Goal: Transaction & Acquisition: Purchase product/service

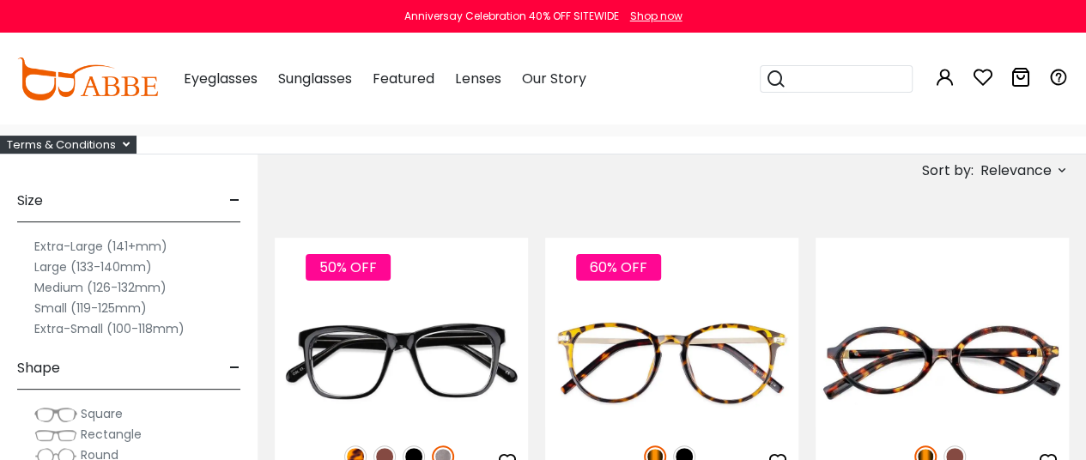
scroll to position [117, 0]
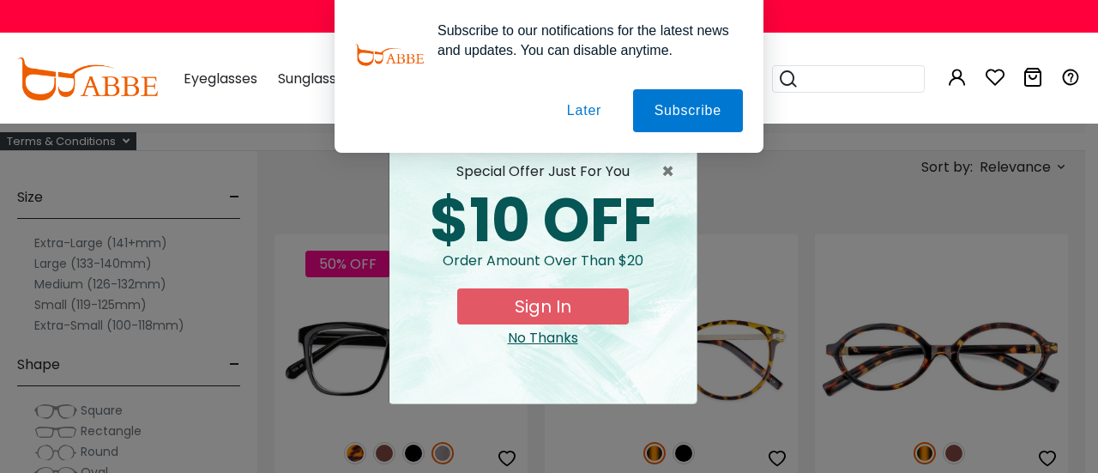
click at [585, 112] on button "Later" at bounding box center [584, 110] width 77 height 43
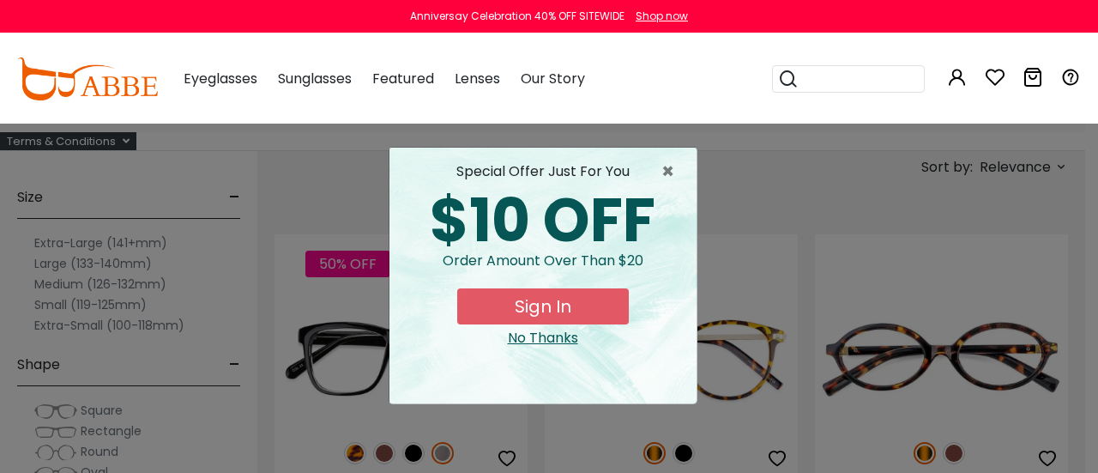
click at [536, 337] on div "No Thanks" at bounding box center [543, 338] width 280 height 21
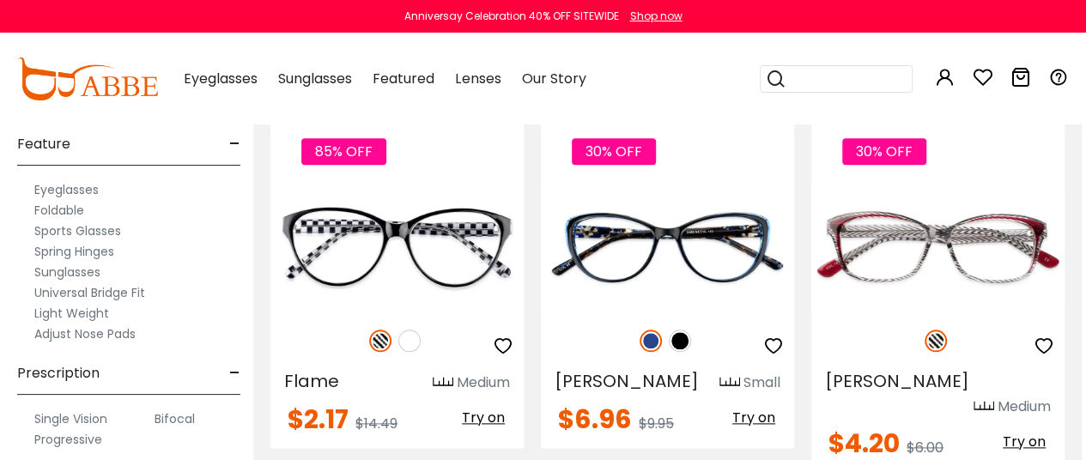
scroll to position [4062, 4]
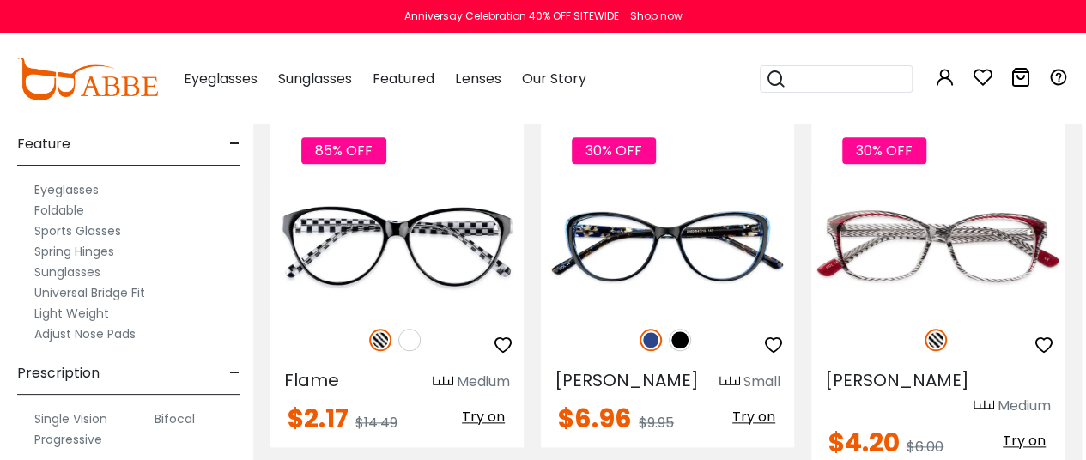
click at [94, 248] on label "Spring Hinges" at bounding box center [74, 251] width 80 height 21
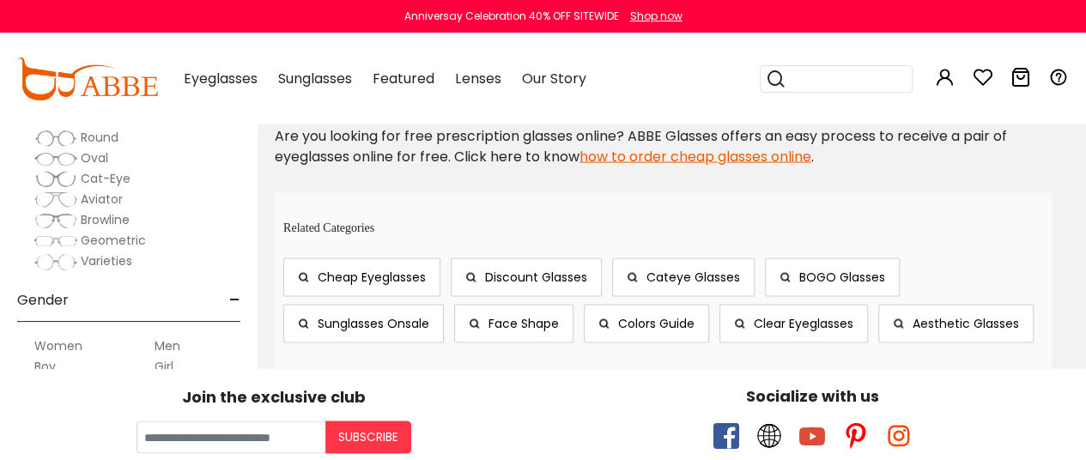
scroll to position [1564, 0]
click at [720, 150] on link "how to order cheap glasses online" at bounding box center [695, 155] width 232 height 20
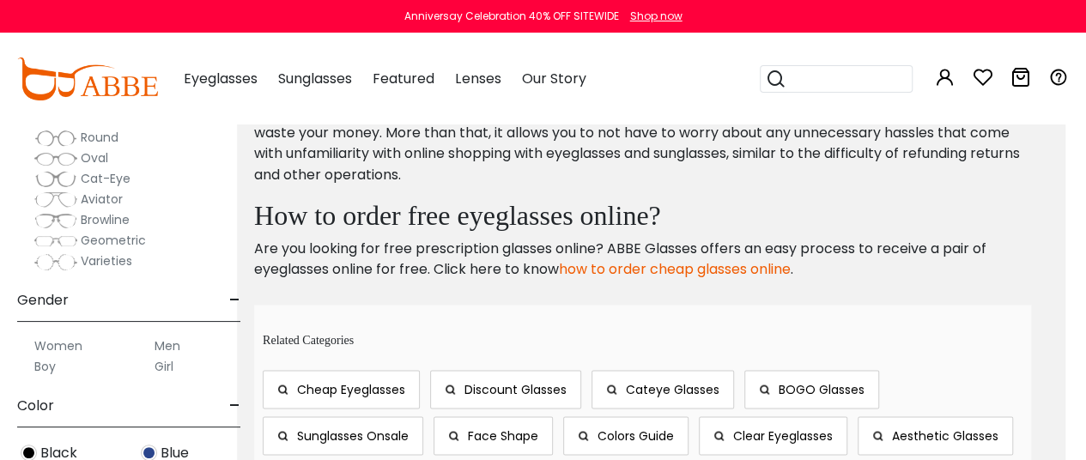
scroll to position [1453, 21]
click at [719, 267] on link "how to order cheap glasses online" at bounding box center [675, 267] width 232 height 20
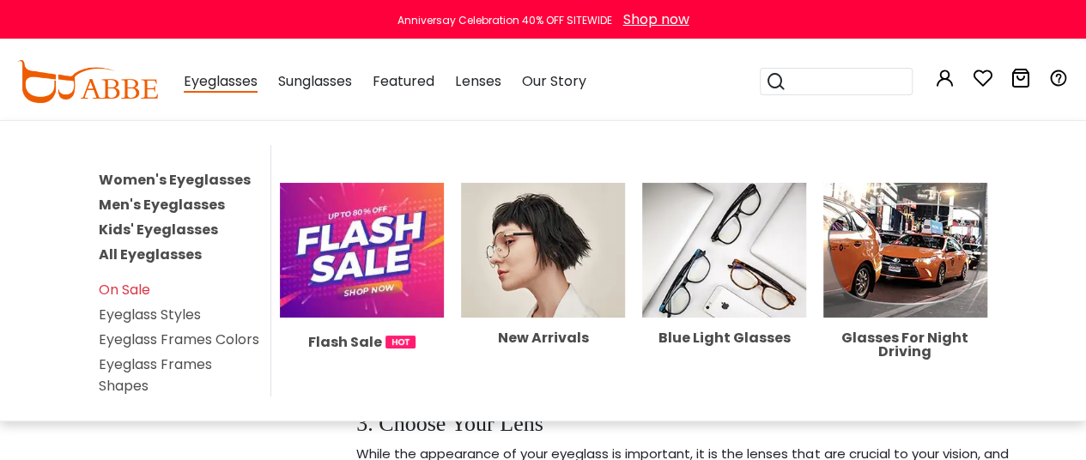
scroll to position [2379, 7]
click at [136, 289] on link "On Sale" at bounding box center [124, 290] width 51 height 20
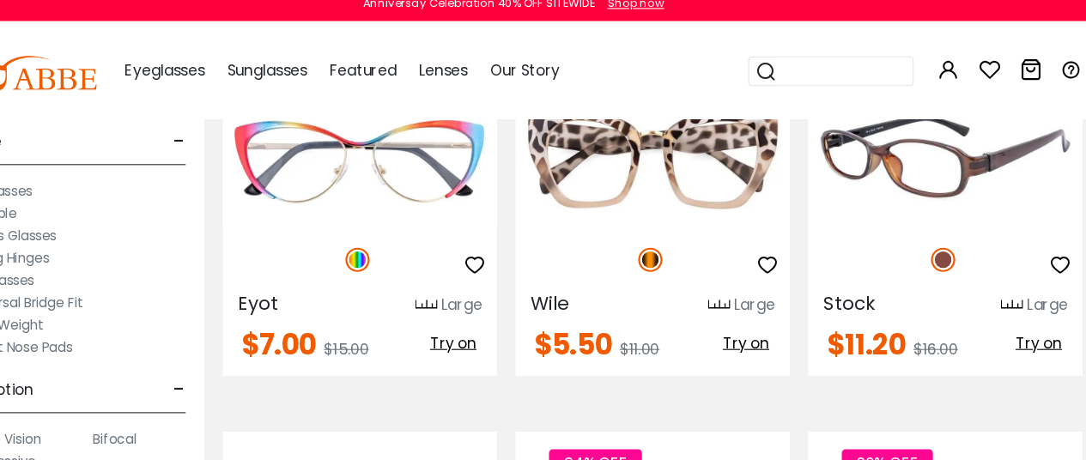
scroll to position [2795, 0]
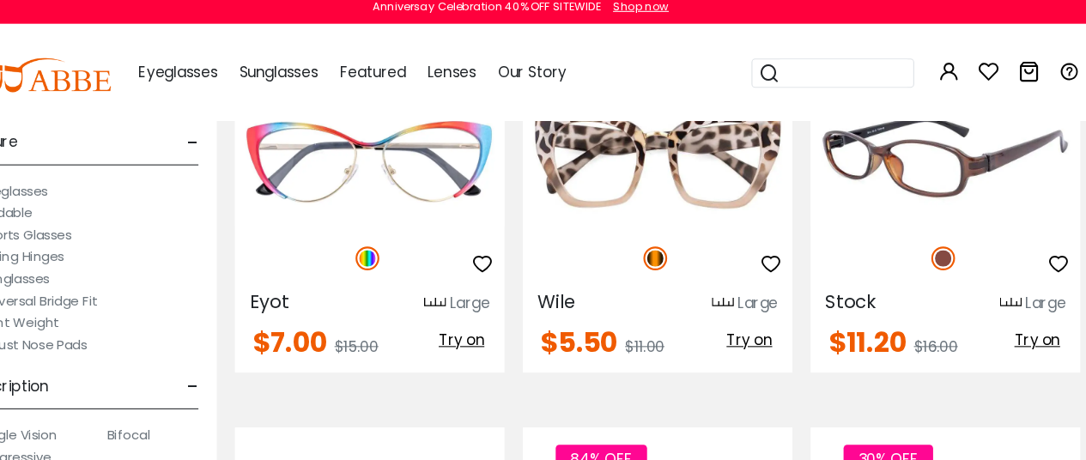
click at [955, 170] on img at bounding box center [941, 159] width 253 height 126
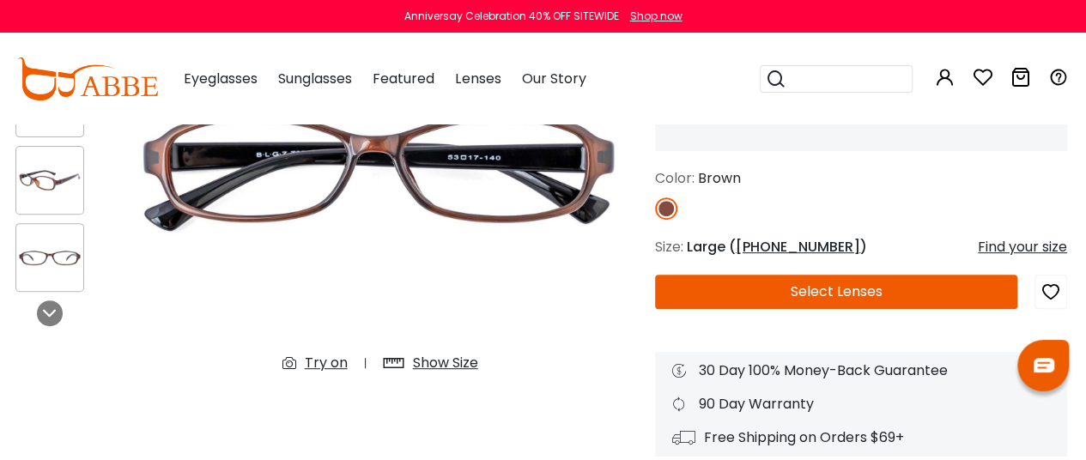
scroll to position [239, 2]
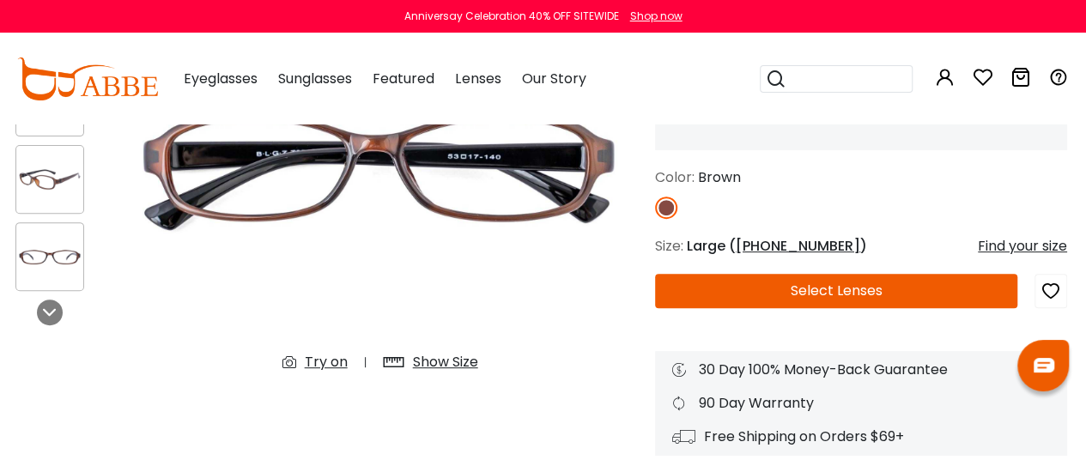
click at [822, 293] on button "Select Lenses" at bounding box center [836, 291] width 362 height 34
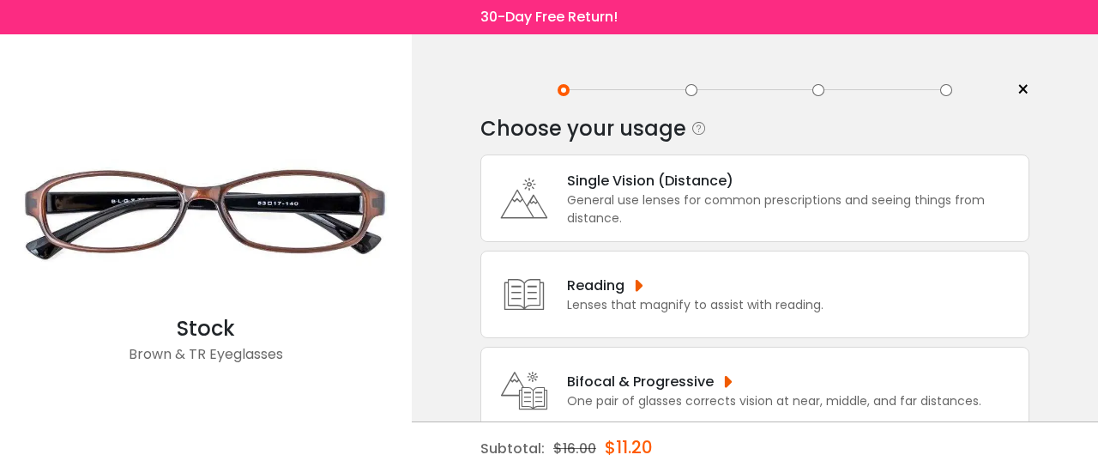
scroll to position [4, 0]
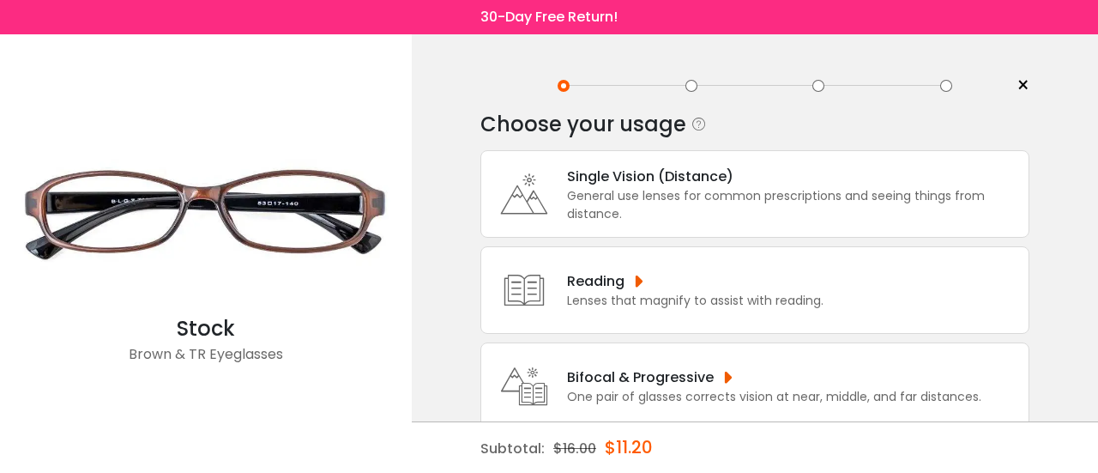
click at [761, 190] on div "General use lenses for common prescriptions and seeing things from distance." at bounding box center [793, 205] width 453 height 36
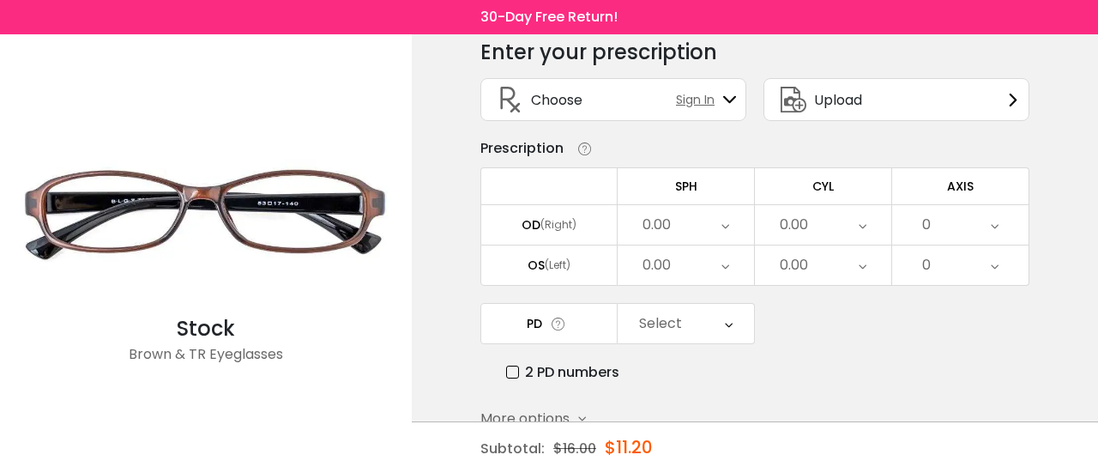
scroll to position [89, 0]
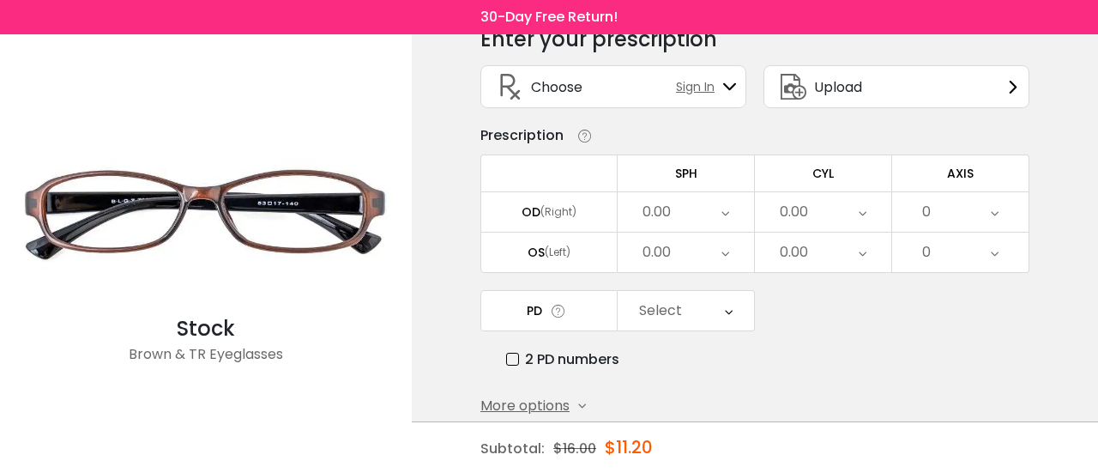
click at [580, 402] on icon at bounding box center [582, 406] width 8 height 8
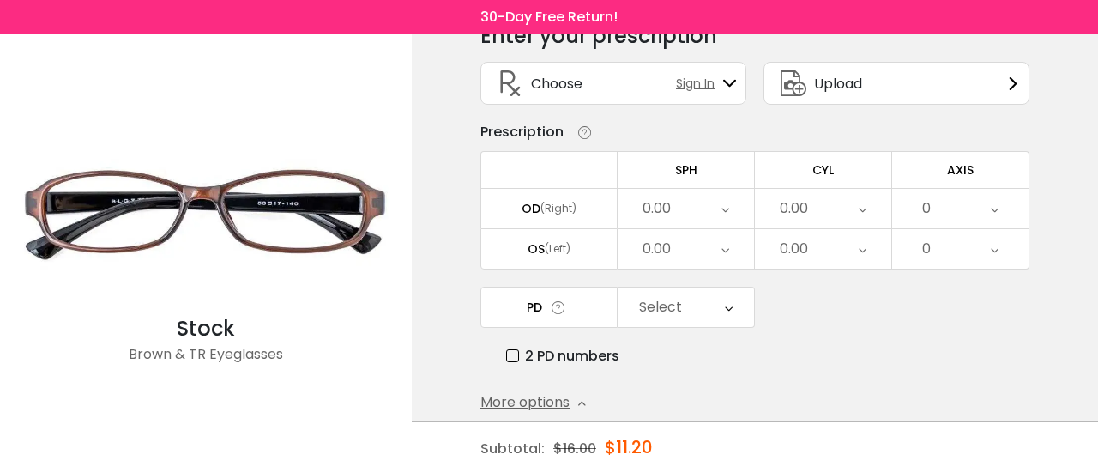
scroll to position [58, 0]
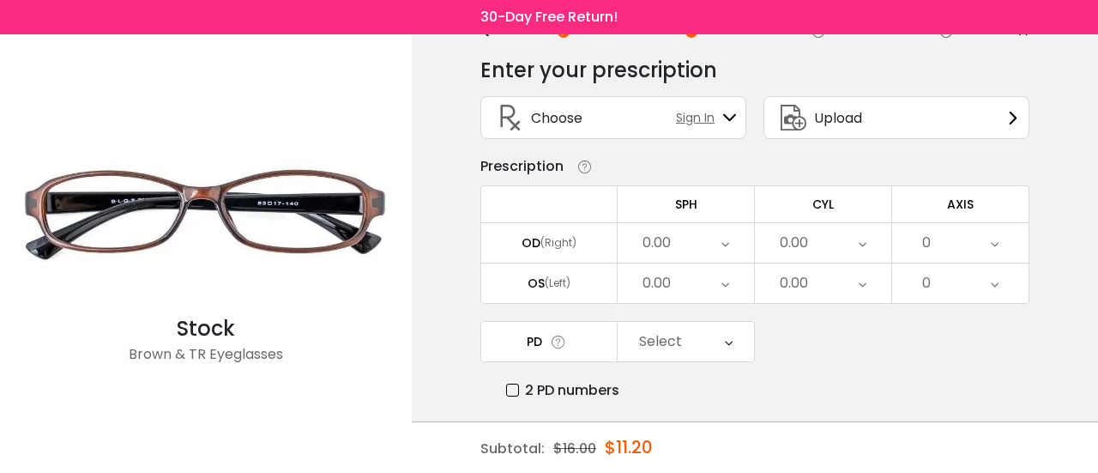
click at [585, 236] on div "OD (Right)" at bounding box center [549, 242] width 136 height 15
click at [699, 238] on div "0.00" at bounding box center [686, 242] width 136 height 39
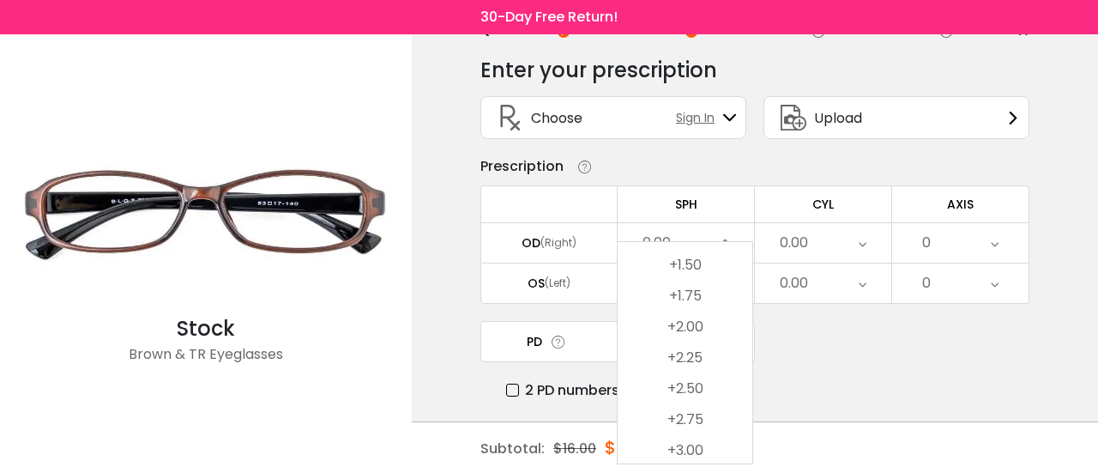
scroll to position [2682, 0]
click at [697, 356] on li "+2.25" at bounding box center [685, 356] width 135 height 31
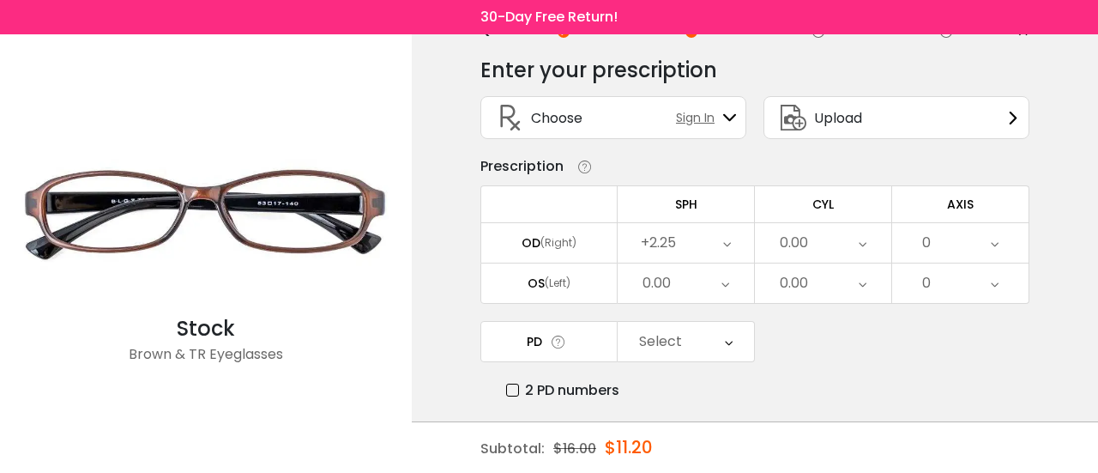
click at [853, 238] on div "0.00" at bounding box center [823, 242] width 136 height 39
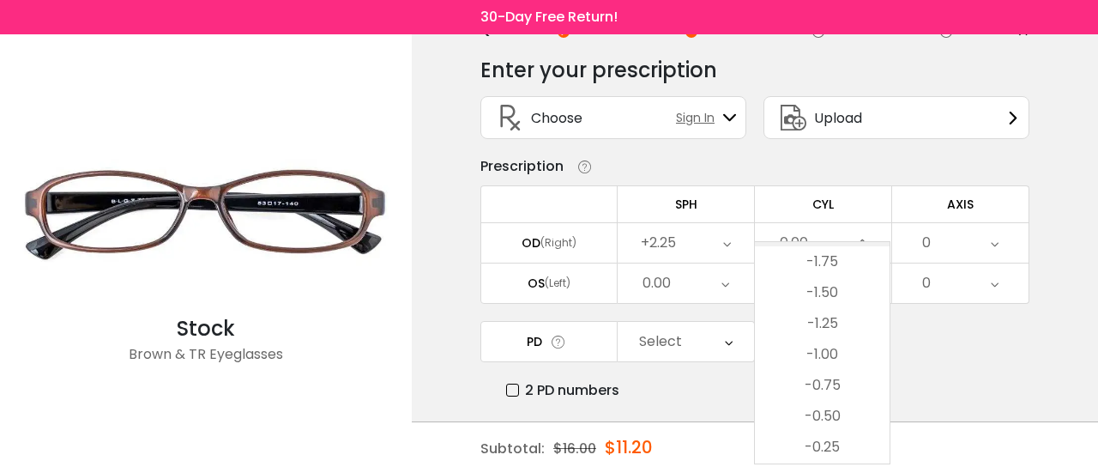
scroll to position [519, 0]
click at [836, 354] on li "-1.00" at bounding box center [822, 356] width 135 height 31
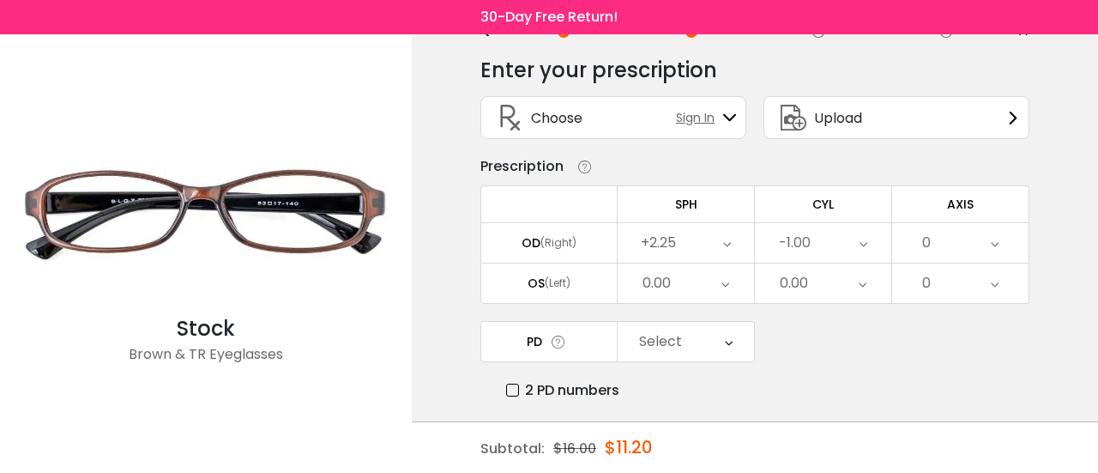
click at [838, 286] on div "0.00" at bounding box center [823, 282] width 136 height 39
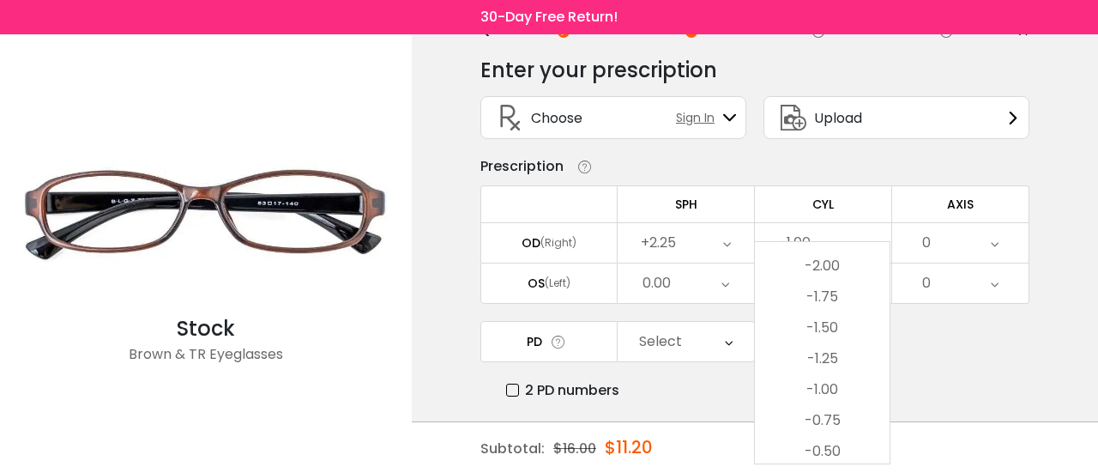
scroll to position [487, 0]
click at [841, 325] on li "-1.50" at bounding box center [822, 327] width 135 height 31
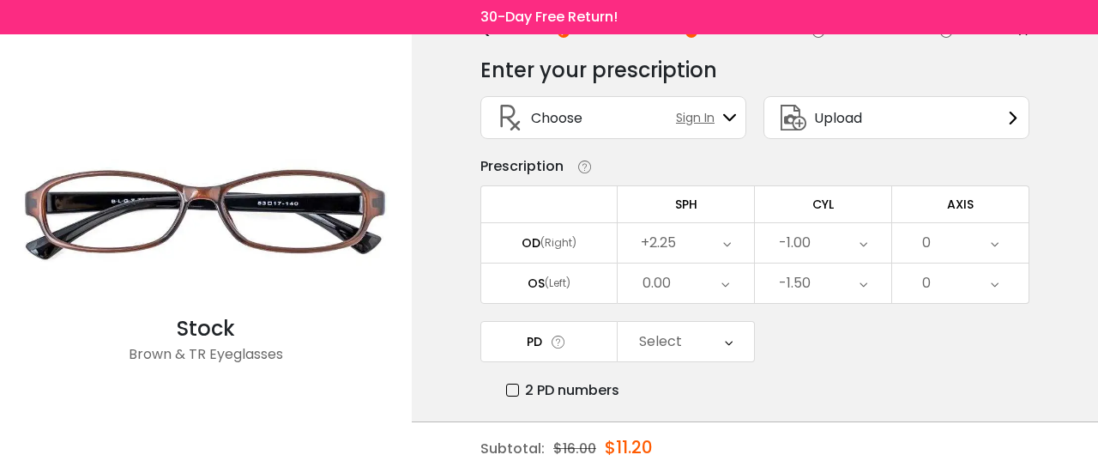
click at [719, 281] on div "0.00" at bounding box center [686, 282] width 136 height 39
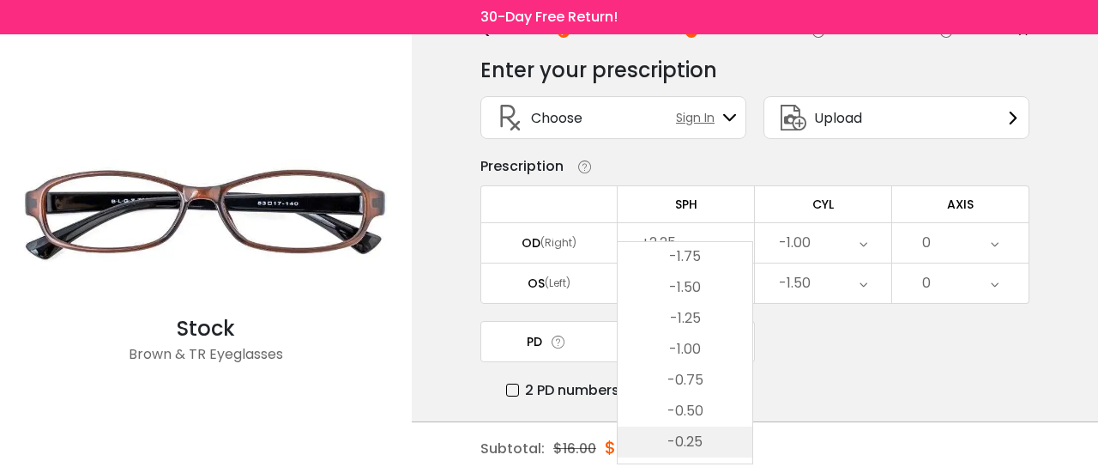
scroll to position [2255, 0]
click at [695, 287] on li "-1.50" at bounding box center [685, 288] width 135 height 31
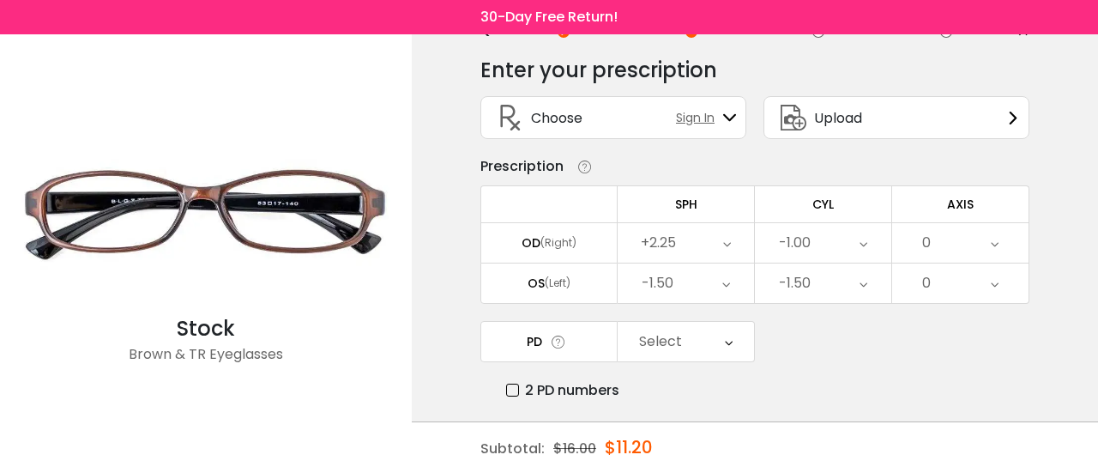
click at [981, 241] on div "0" at bounding box center [961, 242] width 136 height 39
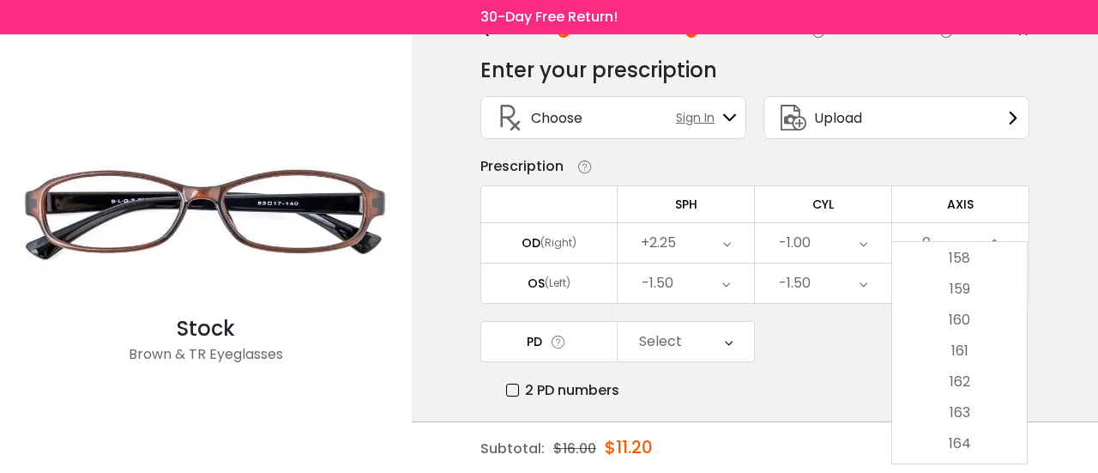
scroll to position [5370, 0]
click at [966, 449] on li "180" at bounding box center [960, 448] width 135 height 31
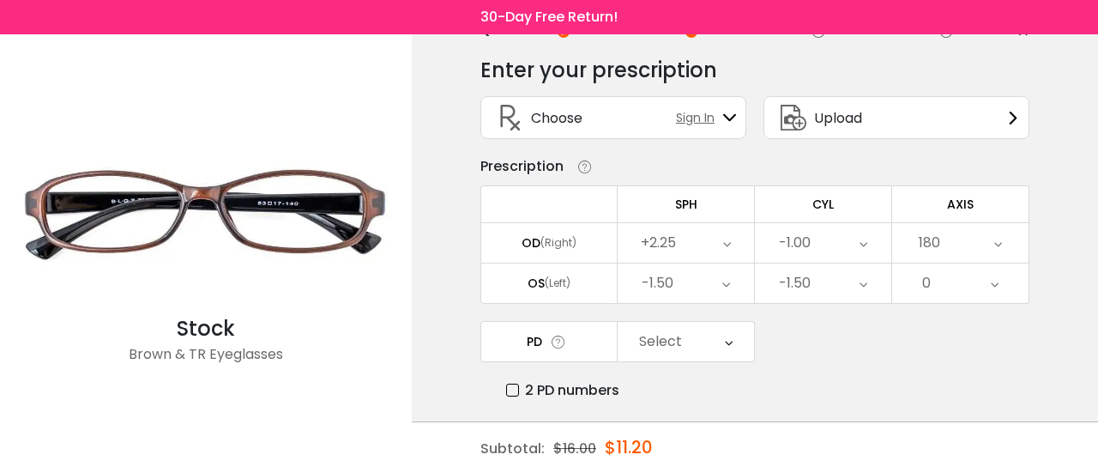
click at [991, 281] on icon at bounding box center [995, 282] width 8 height 39
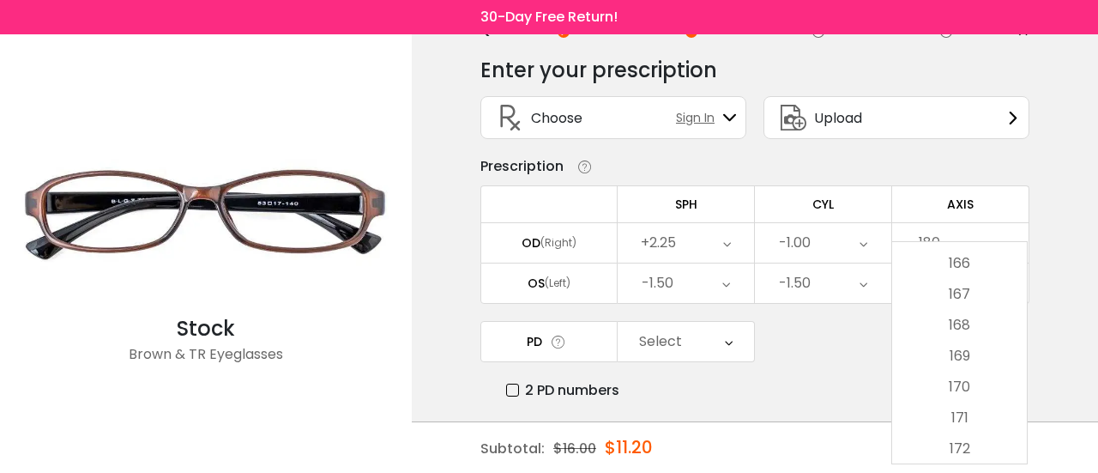
scroll to position [5117, 0]
click at [980, 385] on li "170" at bounding box center [960, 392] width 135 height 31
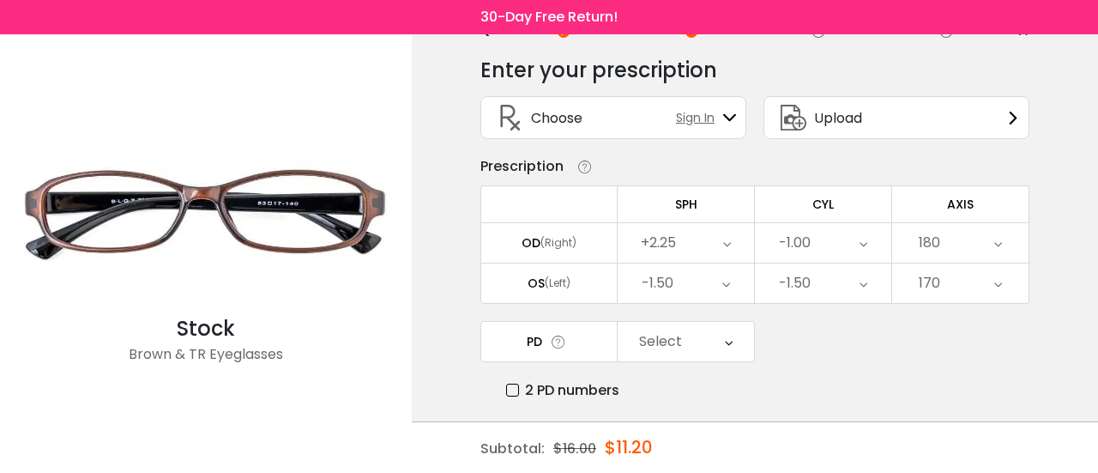
click at [723, 342] on div "Select" at bounding box center [686, 341] width 136 height 39
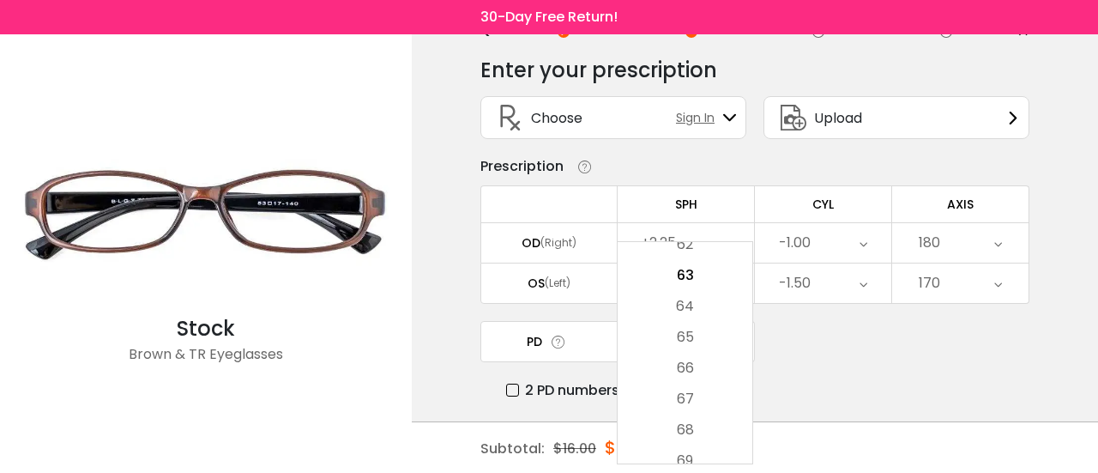
scroll to position [506, 0]
click at [686, 330] on li "65" at bounding box center [685, 338] width 135 height 31
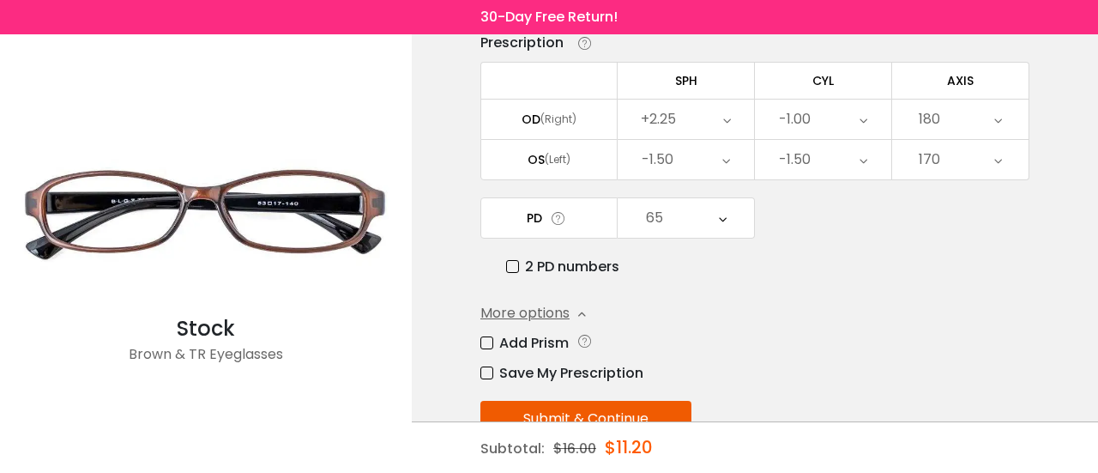
scroll to position [227, 0]
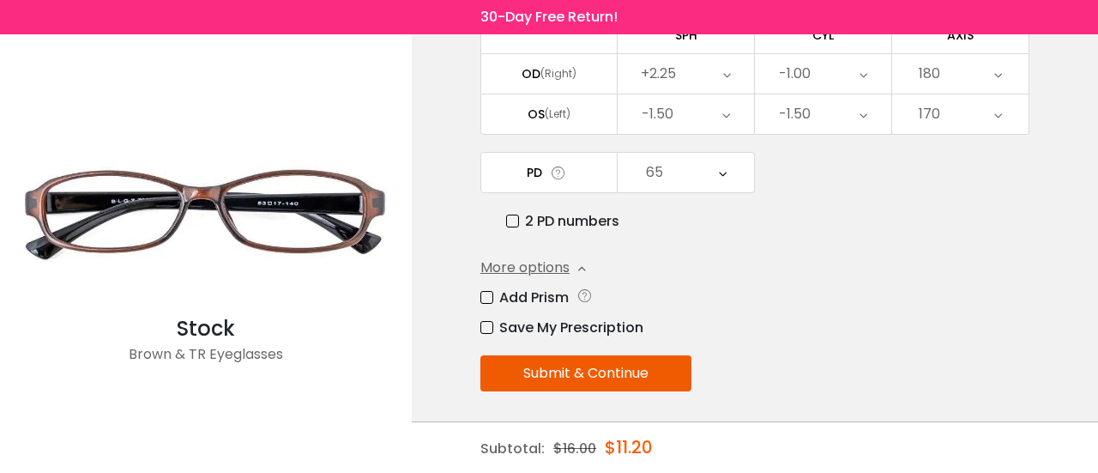
click at [485, 325] on label "Save My Prescription" at bounding box center [562, 327] width 163 height 21
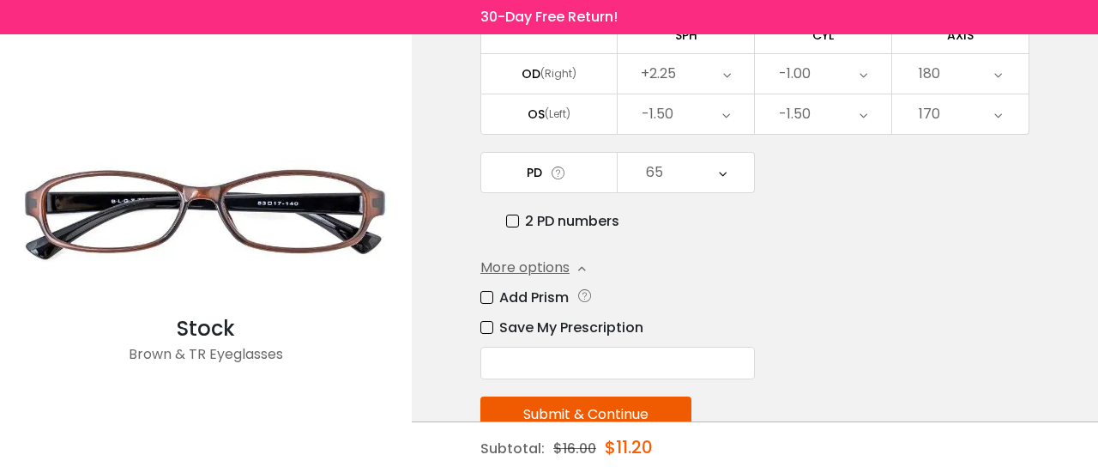
click at [546, 356] on input "text" at bounding box center [618, 363] width 275 height 33
type input "****"
click at [584, 403] on button "Submit & Continue" at bounding box center [586, 414] width 211 height 36
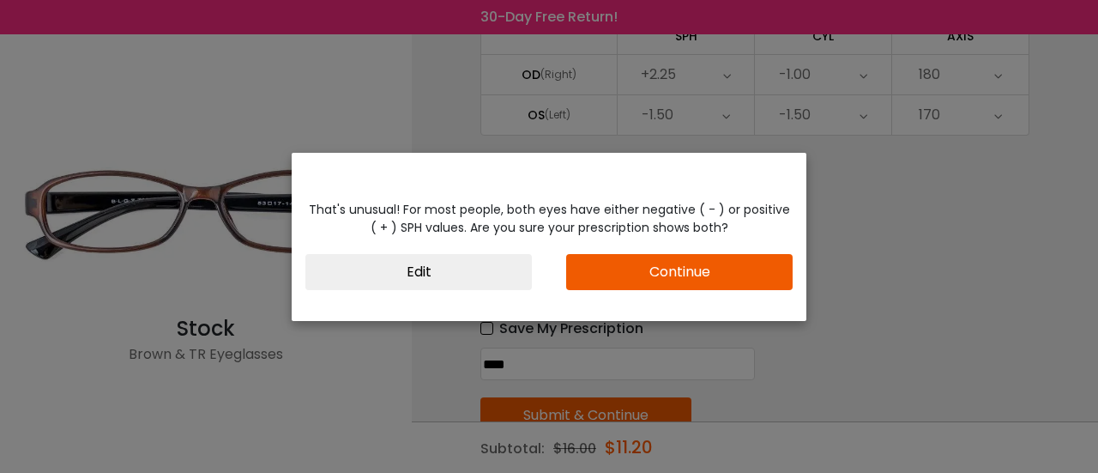
scroll to position [226, 0]
click at [450, 274] on button "Edit" at bounding box center [419, 272] width 227 height 36
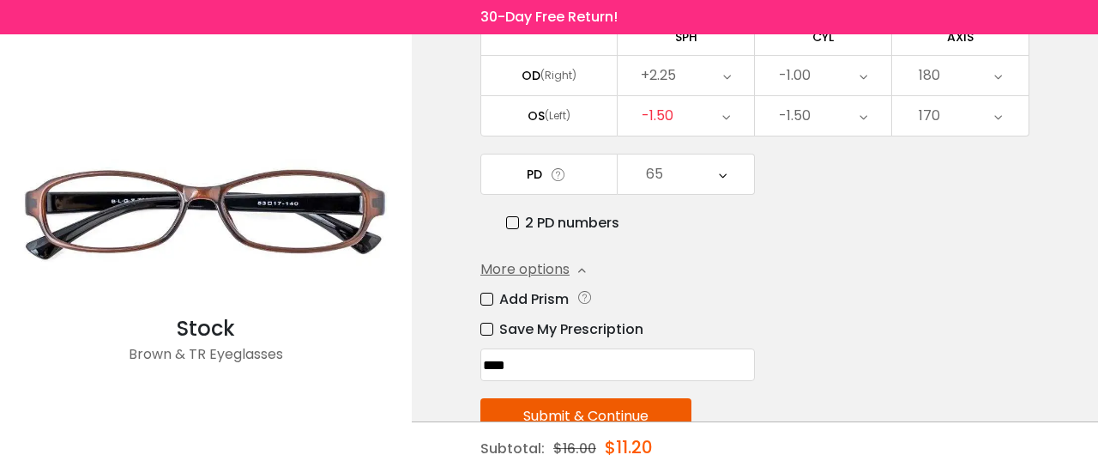
click at [728, 74] on icon at bounding box center [727, 75] width 8 height 39
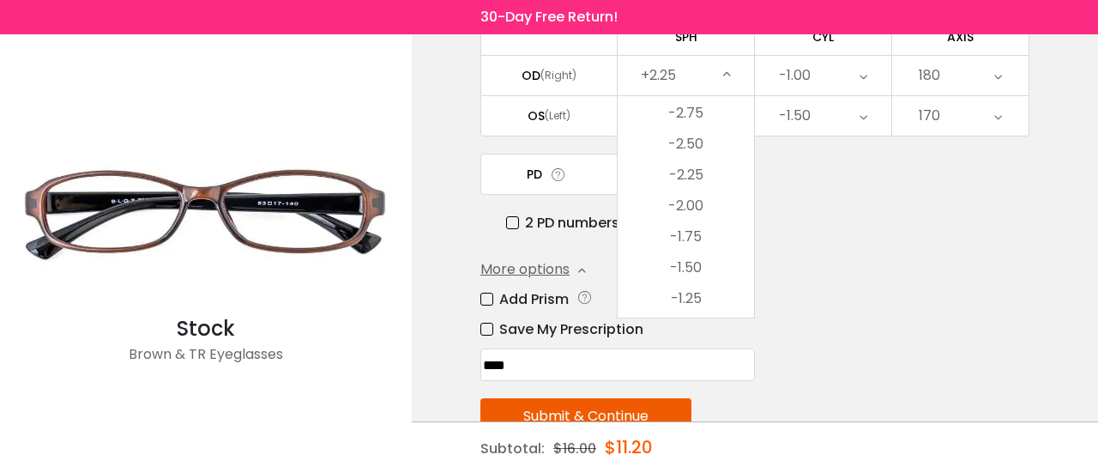
scroll to position [2129, 0]
click at [722, 169] on li "-2.25" at bounding box center [686, 175] width 136 height 31
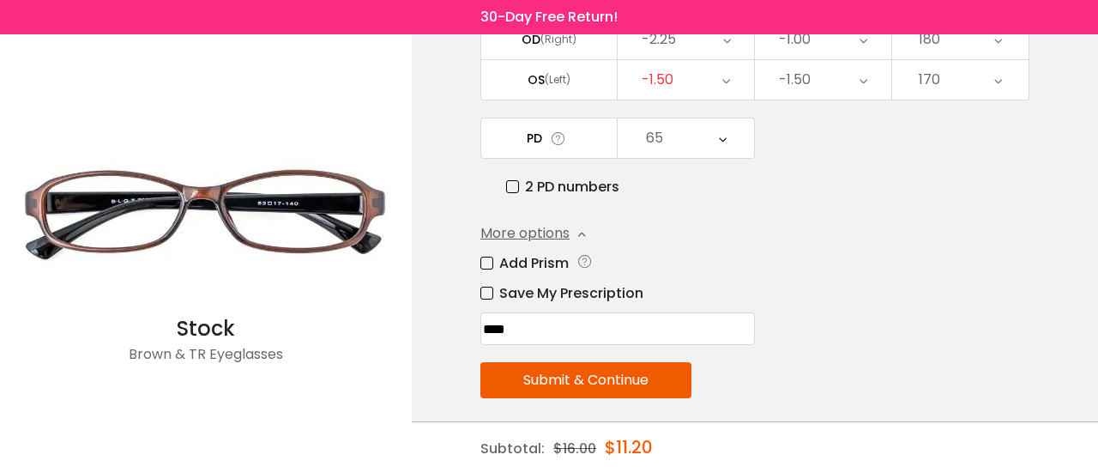
scroll to position [269, 0]
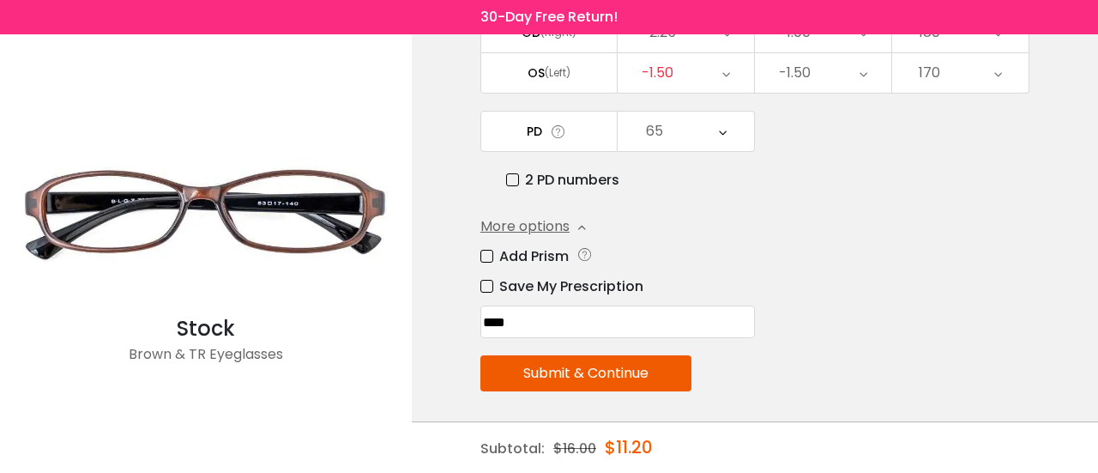
click at [633, 371] on button "Submit & Continue" at bounding box center [586, 373] width 211 height 36
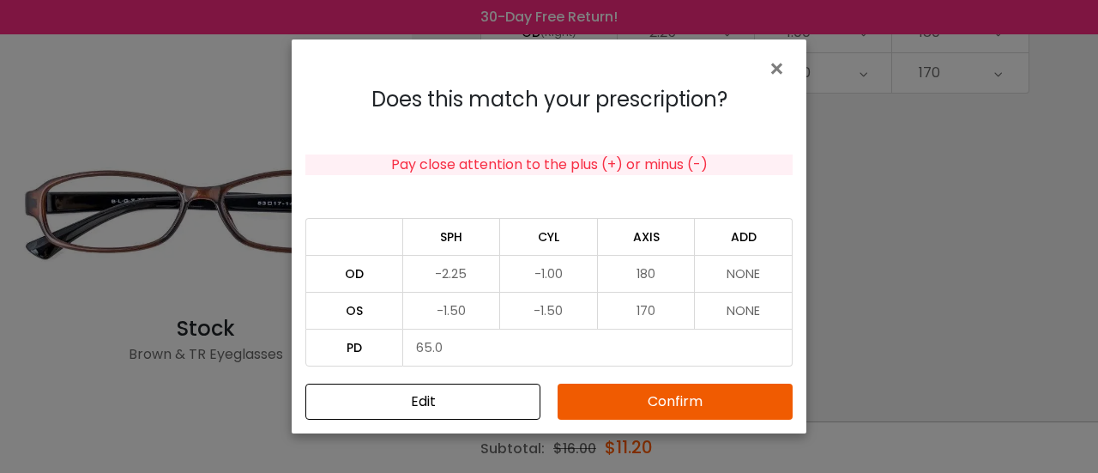
click at [688, 404] on button "Confirm" at bounding box center [675, 402] width 235 height 36
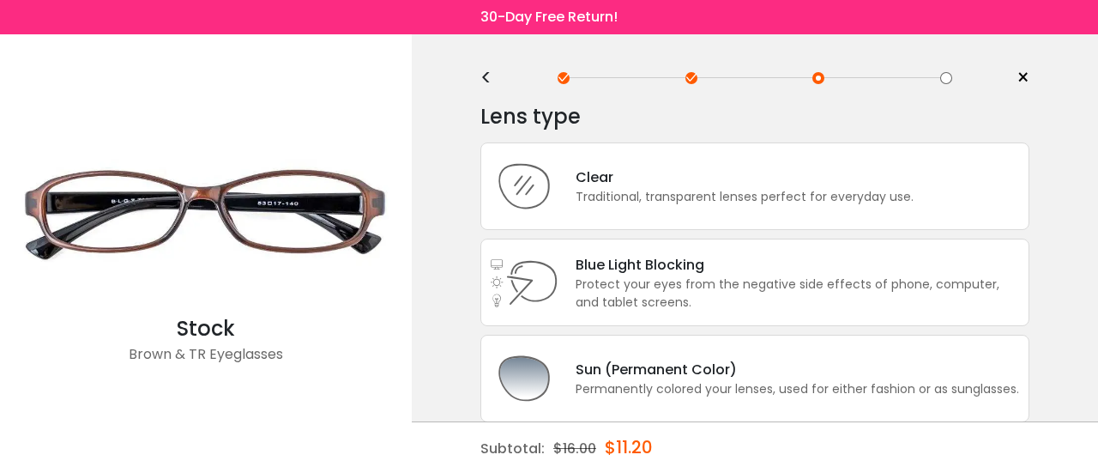
scroll to position [0, 0]
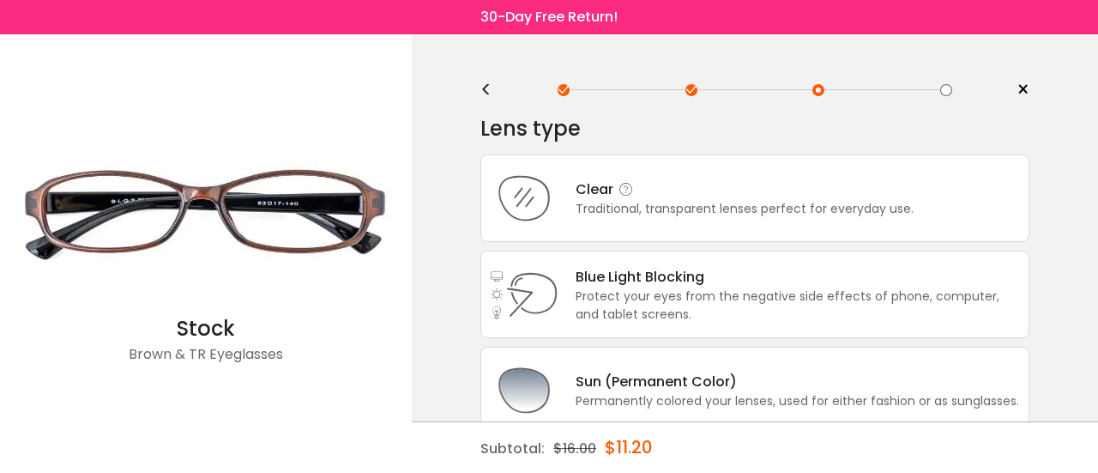
click at [669, 188] on div "Clear" at bounding box center [745, 189] width 338 height 21
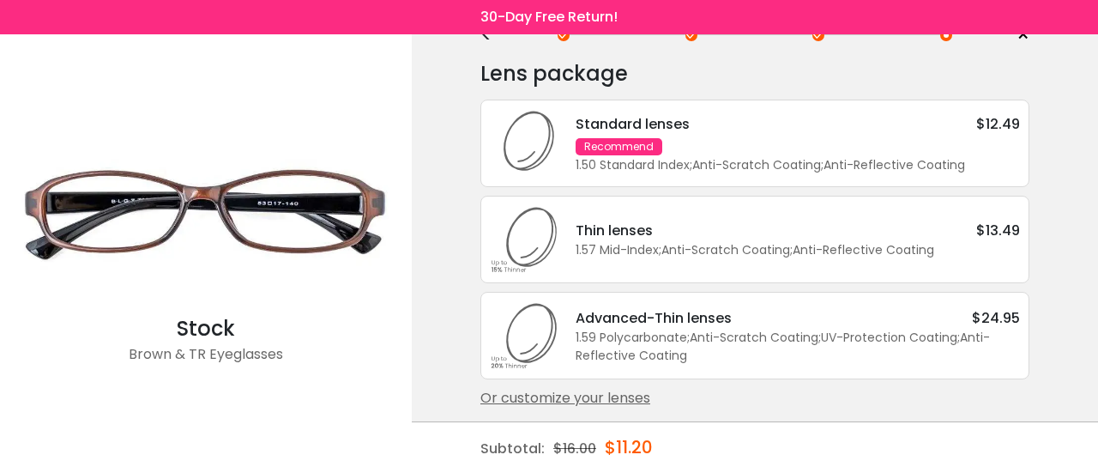
scroll to position [57, 0]
click at [697, 136] on div "Standard lenses $12.49 Recommend 1.50 Standard Index ; Anti-Scratch Coating ; A…" at bounding box center [790, 142] width 462 height 61
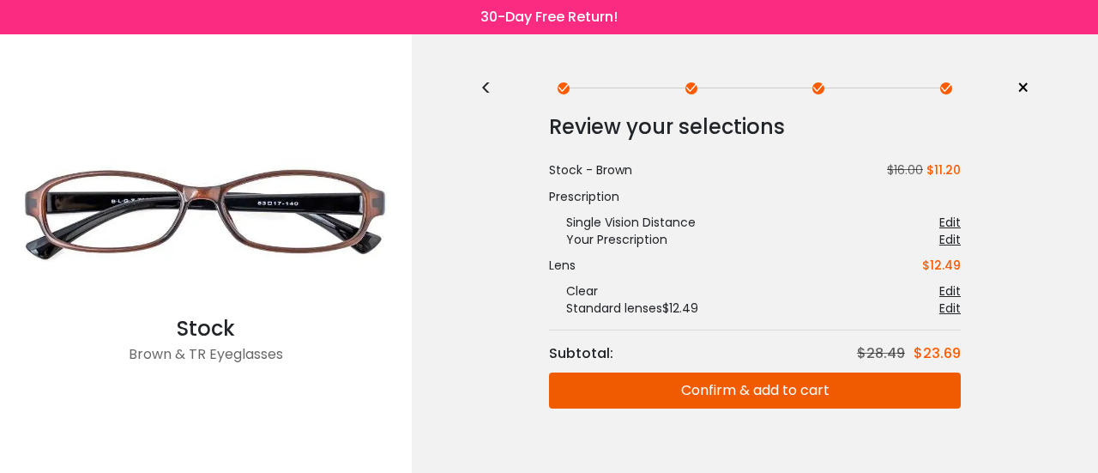
scroll to position [0, 0]
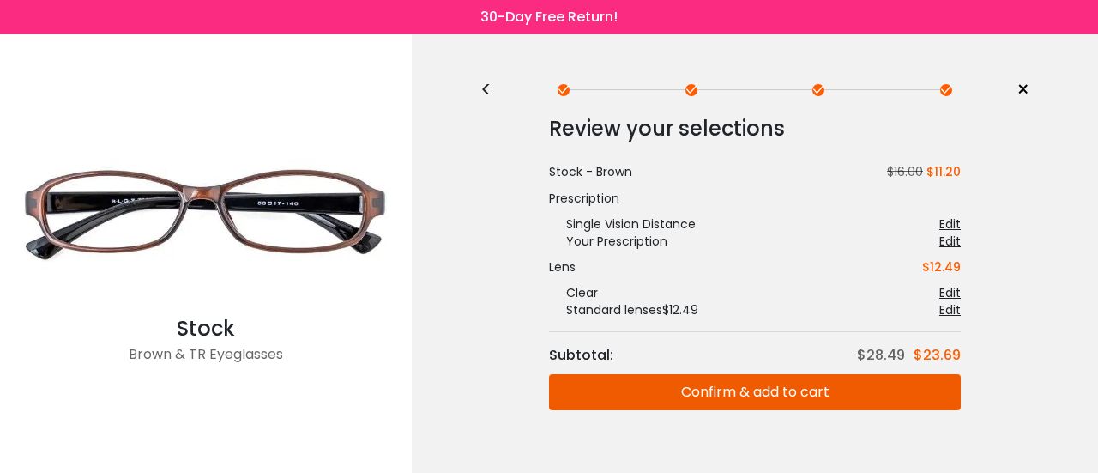
click at [791, 389] on button "Confirm & add to cart" at bounding box center [755, 392] width 412 height 36
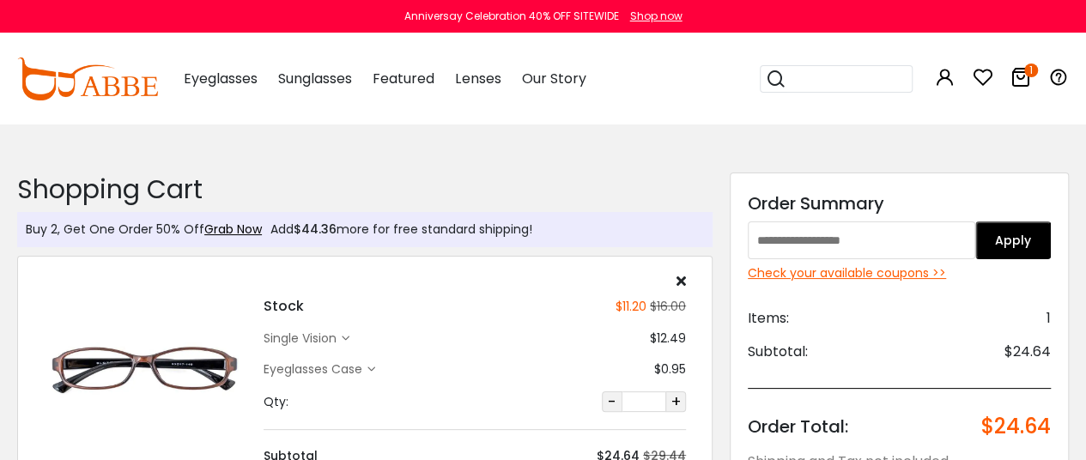
click at [844, 275] on div "Check your available coupons >>" at bounding box center [898, 273] width 303 height 18
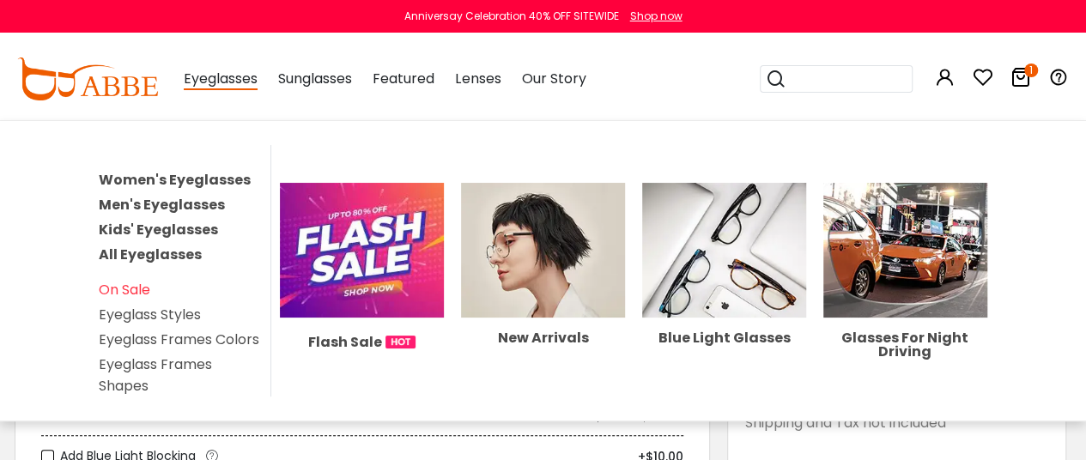
scroll to position [36, 3]
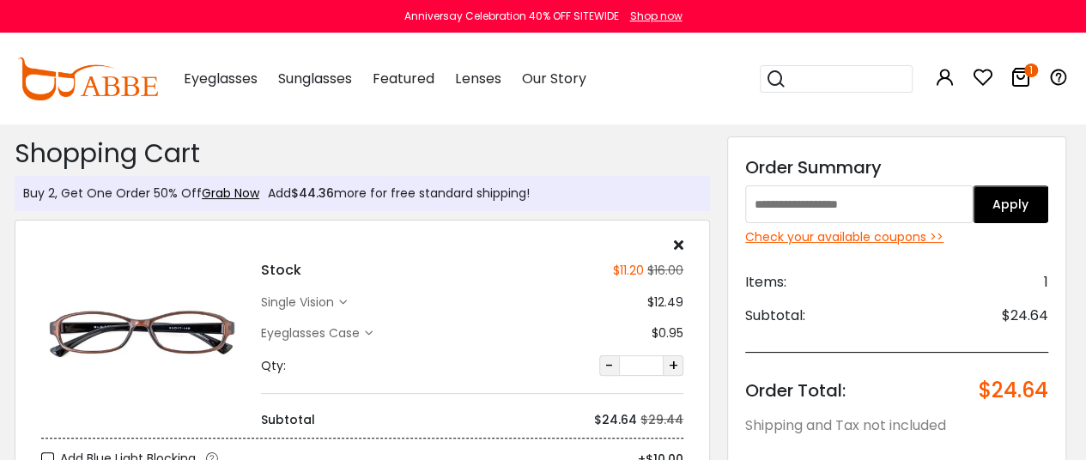
click at [89, 86] on img at bounding box center [87, 78] width 141 height 43
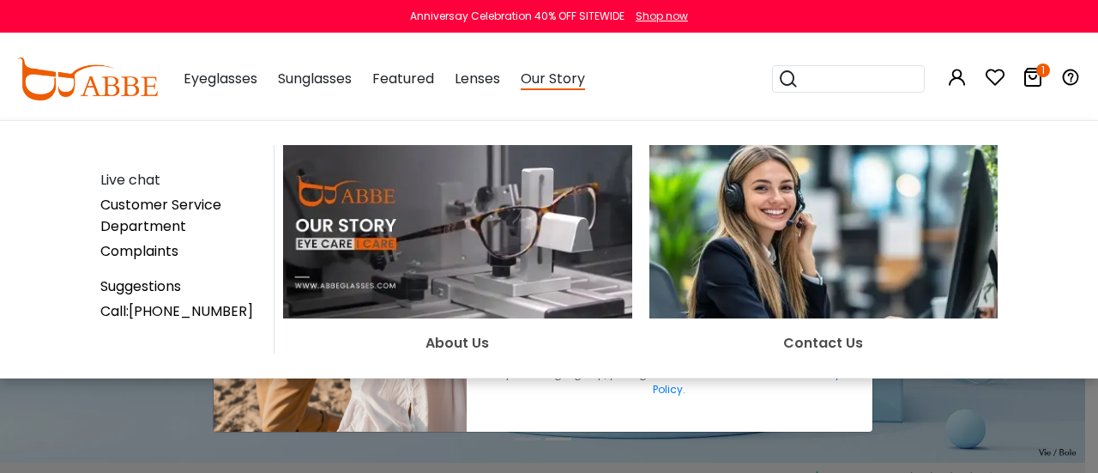
click at [561, 83] on span "Our Story" at bounding box center [553, 79] width 64 height 21
click at [561, 85] on span "Our Story" at bounding box center [553, 79] width 64 height 21
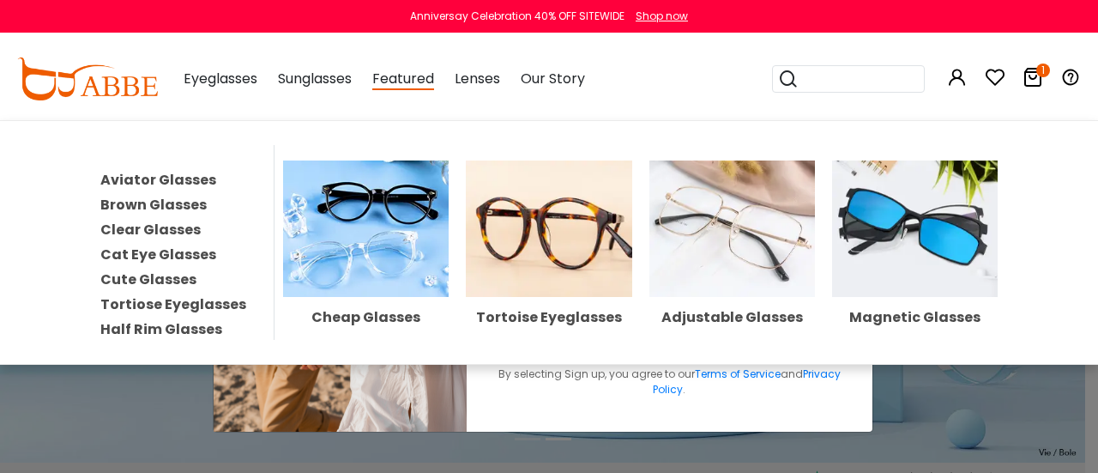
click at [359, 312] on div "Cheap Glasses" at bounding box center [366, 318] width 166 height 14
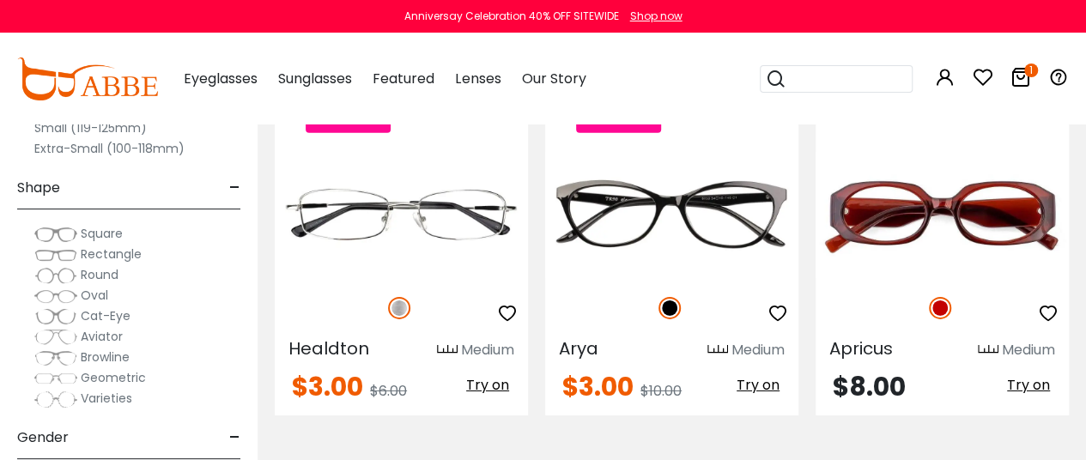
scroll to position [2712, 0]
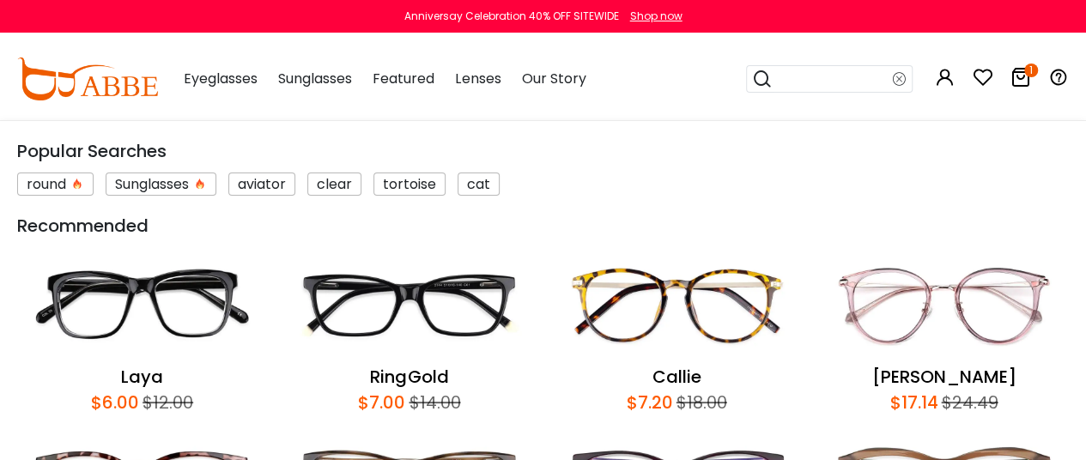
click at [793, 78] on input "search" at bounding box center [832, 79] width 120 height 26
type input "****"
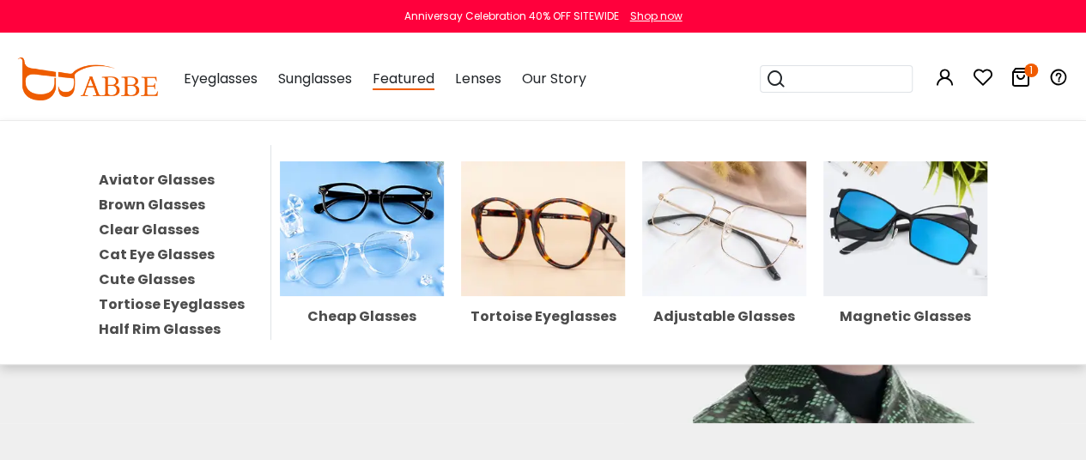
click at [398, 81] on span "Featured" at bounding box center [403, 79] width 62 height 21
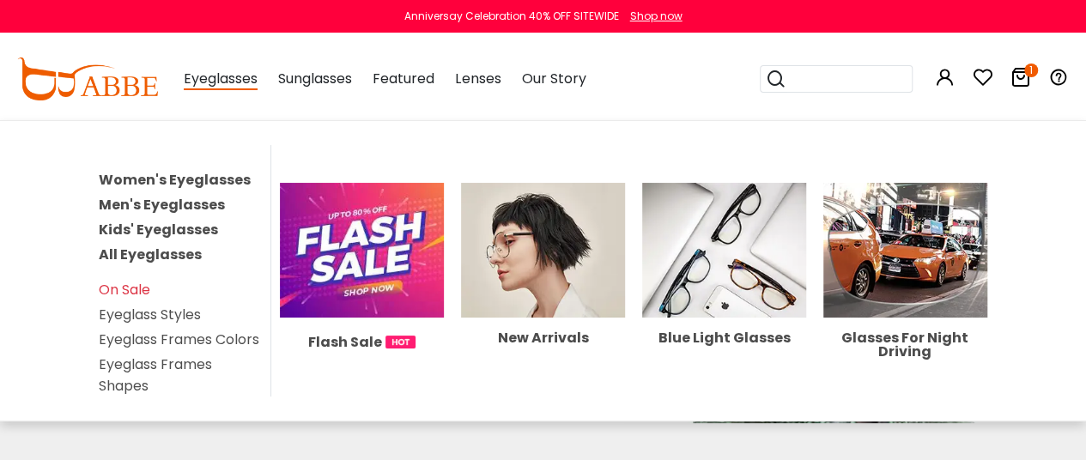
click at [242, 79] on span "Eyeglasses" at bounding box center [221, 79] width 74 height 21
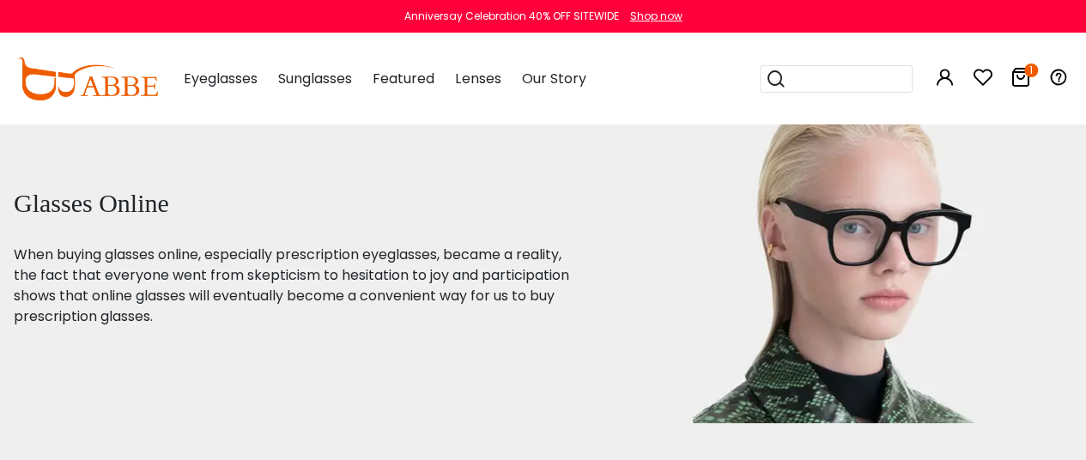
click at [1023, 82] on icon at bounding box center [1020, 77] width 21 height 21
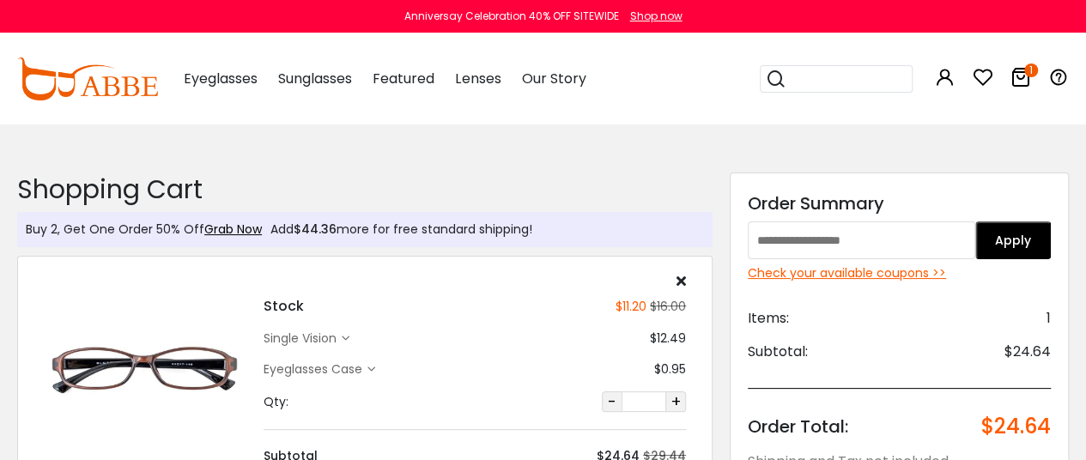
click at [845, 234] on input "text" at bounding box center [860, 240] width 227 height 38
type input "**********"
click at [1009, 239] on button "Apply" at bounding box center [1013, 240] width 76 height 38
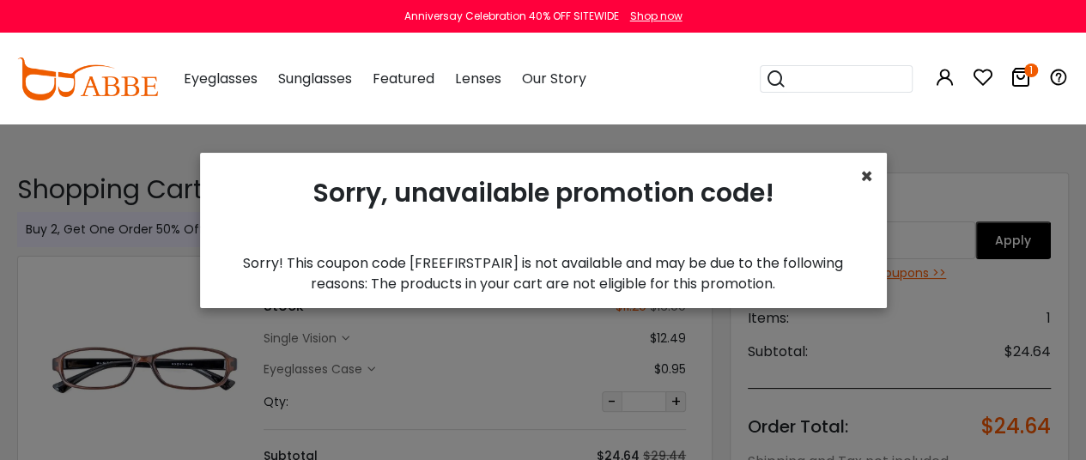
click at [860, 177] on span "×" at bounding box center [866, 176] width 13 height 28
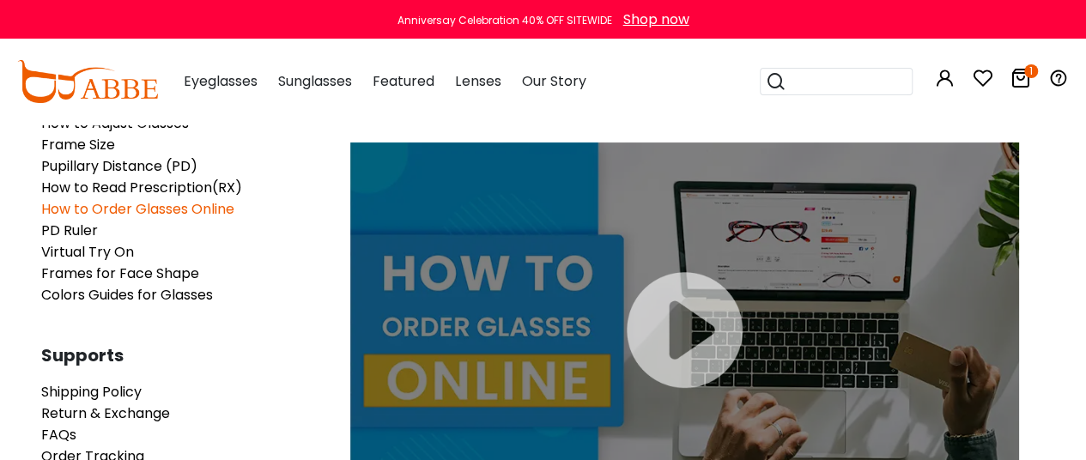
scroll to position [100, 20]
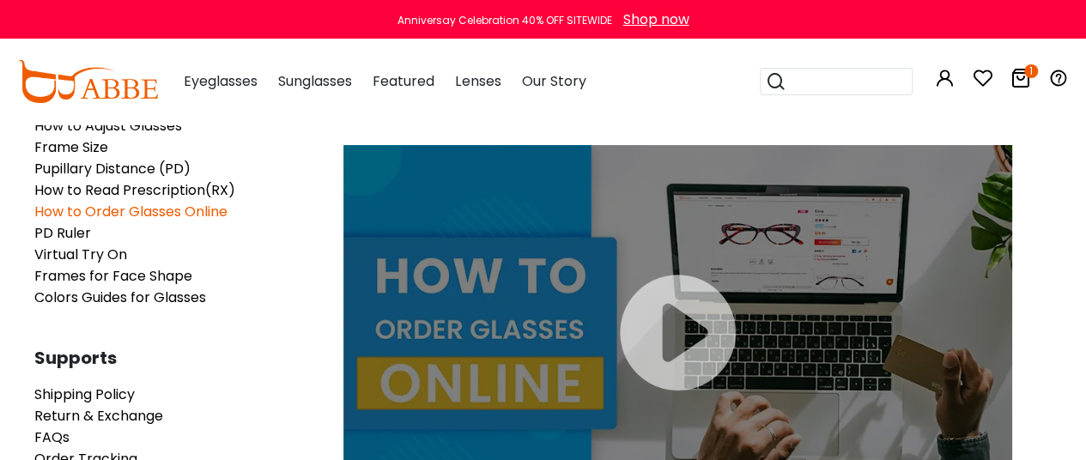
click at [685, 328] on div at bounding box center [677, 333] width 669 height 376
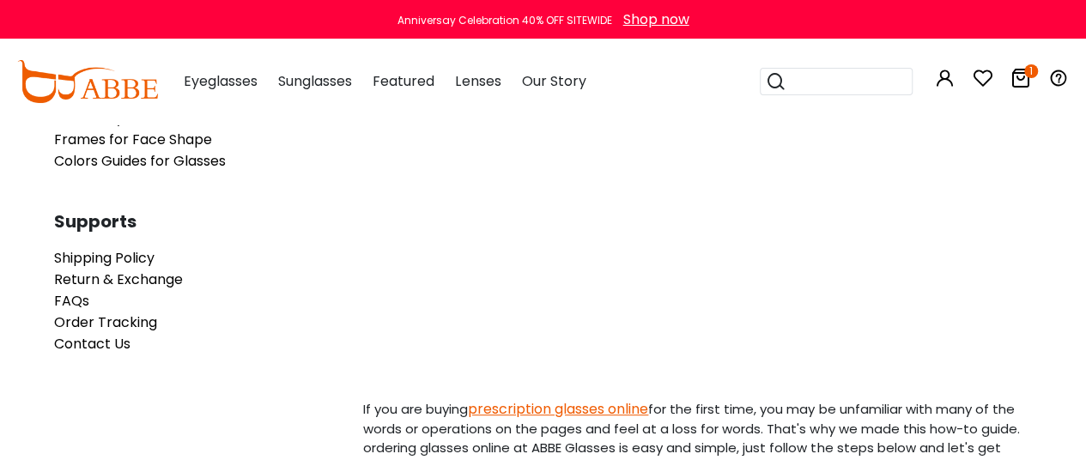
scroll to position [235, 0]
